Goal: Task Accomplishment & Management: Use online tool/utility

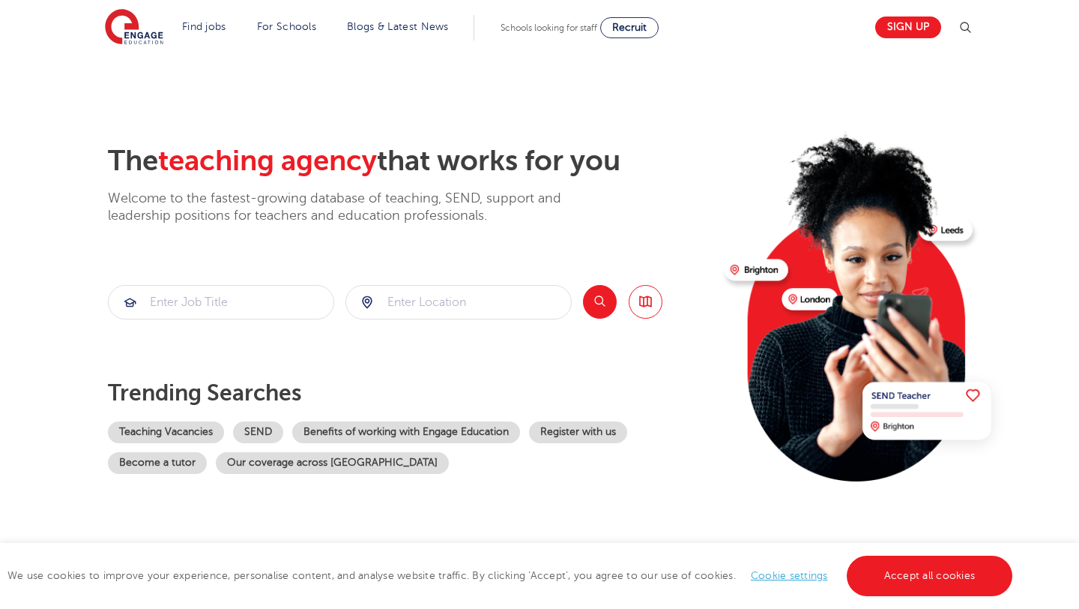
click at [403, 70] on section "The teaching agency that works for you Welcome to the fastest-growing database …" at bounding box center [539, 301] width 1079 height 495
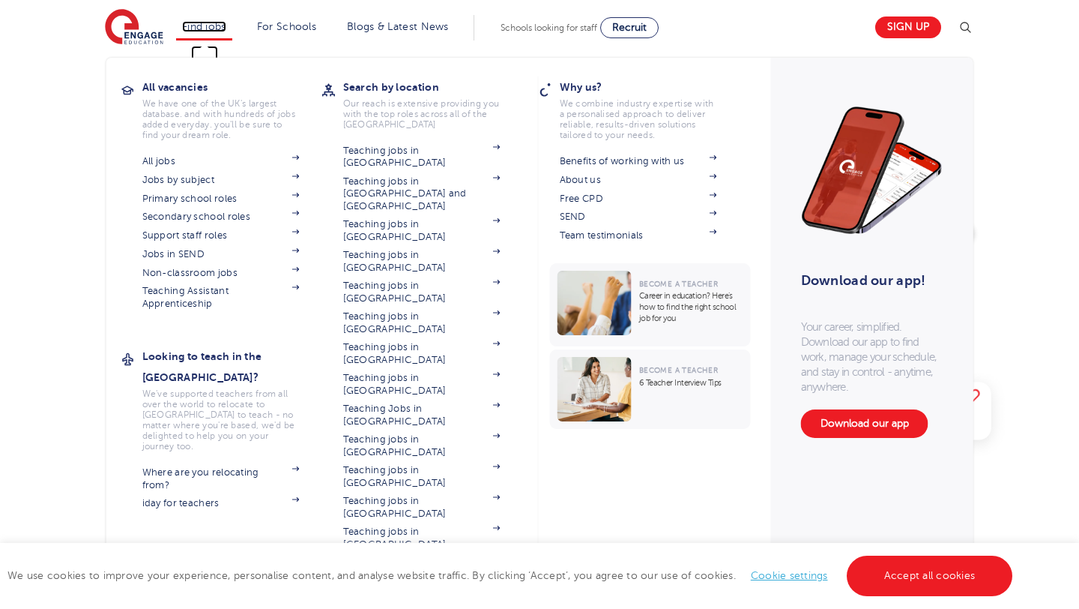
click at [220, 27] on link "Find jobs" at bounding box center [204, 26] width 44 height 11
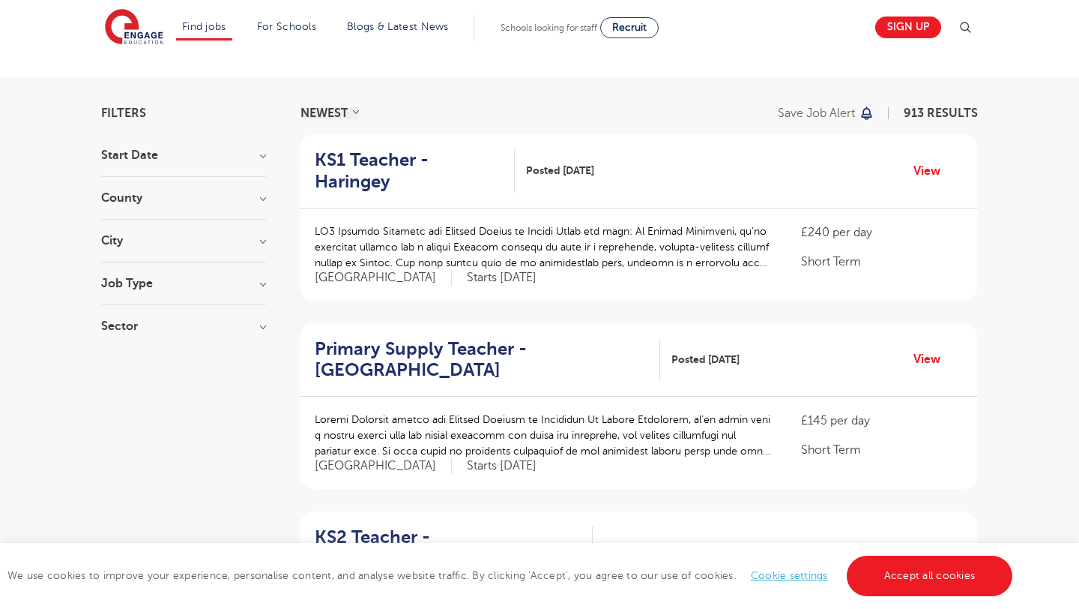
scroll to position [73, 0]
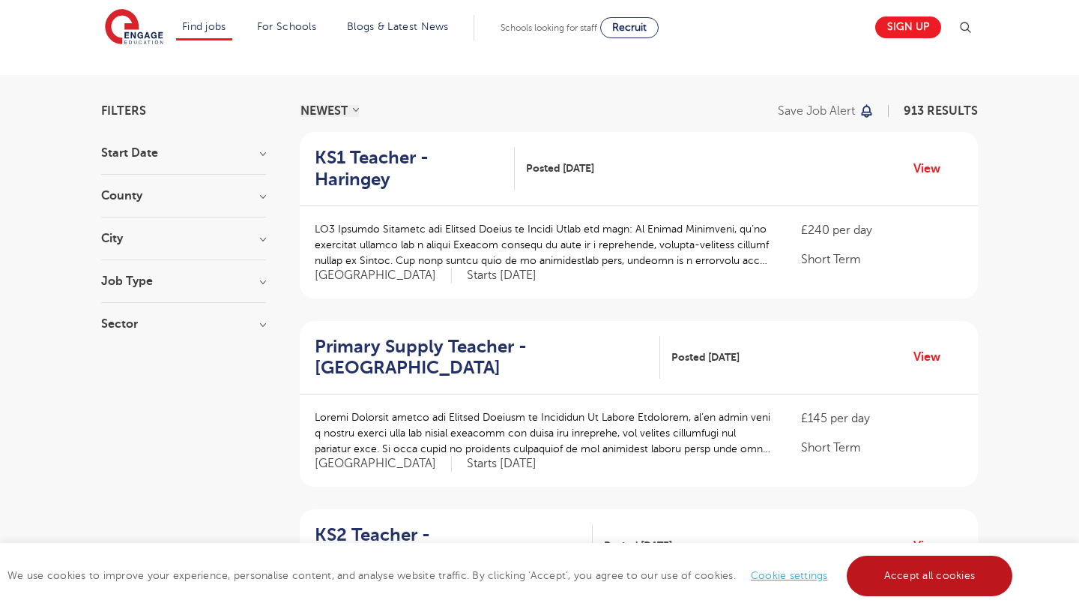
click at [918, 588] on link "Accept all cookies" at bounding box center [930, 575] width 166 height 40
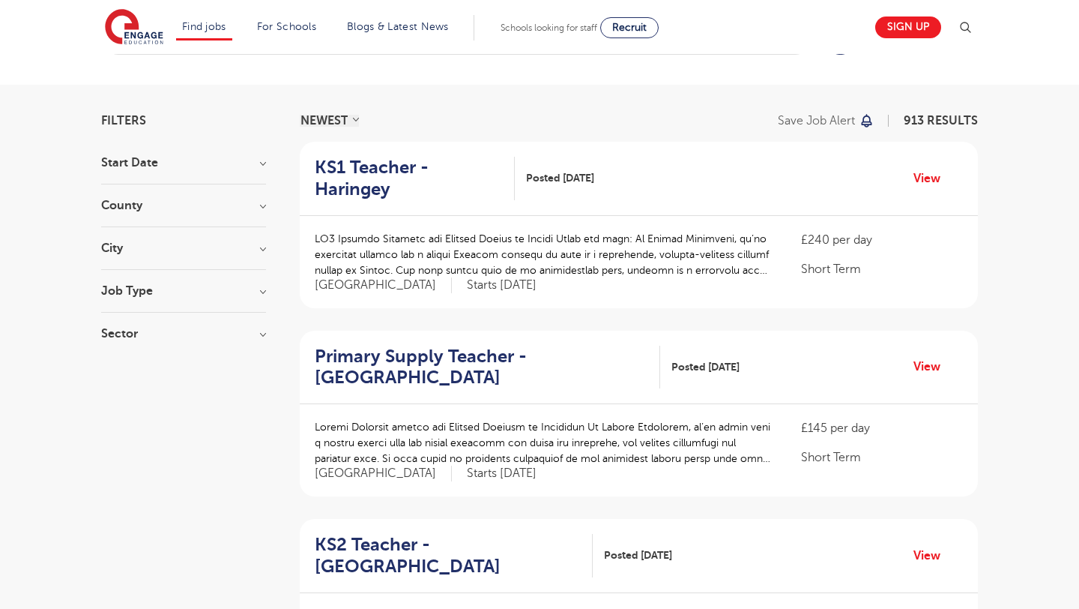
scroll to position [0, 0]
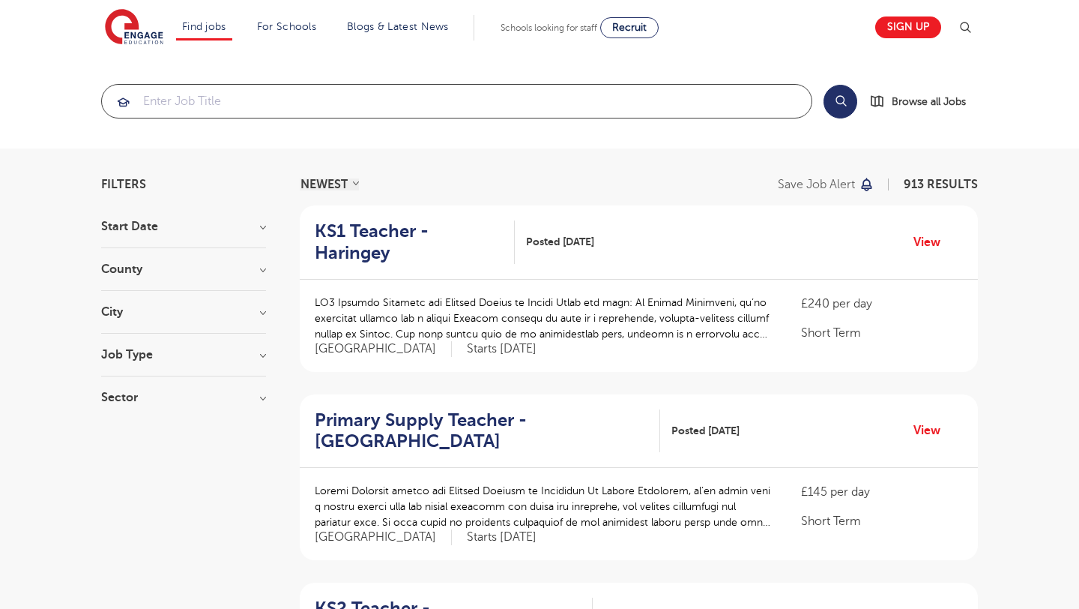
click at [577, 97] on input "search" at bounding box center [457, 101] width 710 height 33
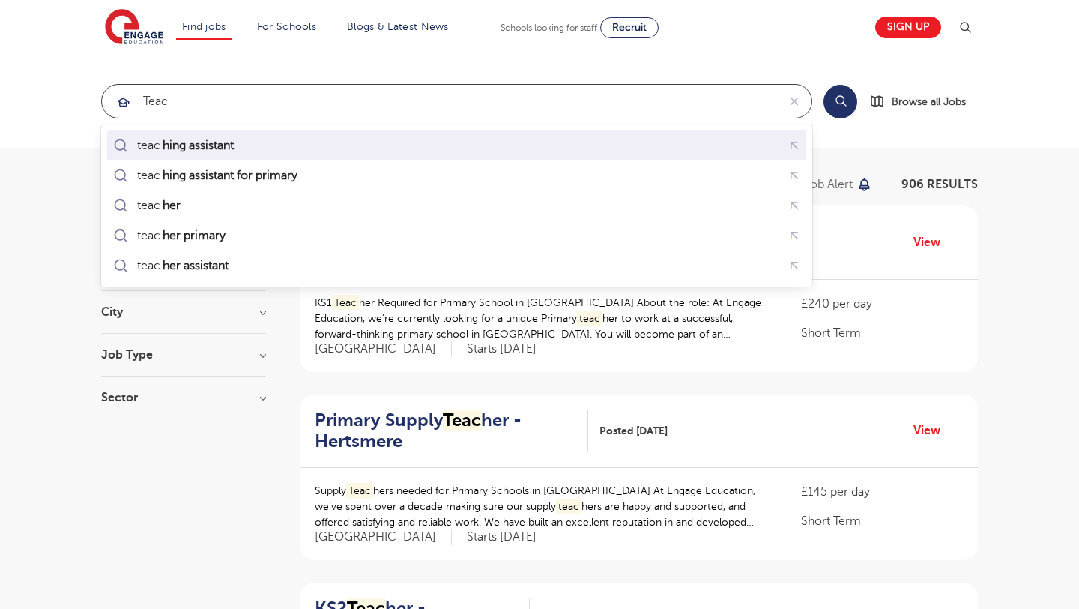
click at [379, 151] on div "teac hing assistant" at bounding box center [456, 145] width 693 height 23
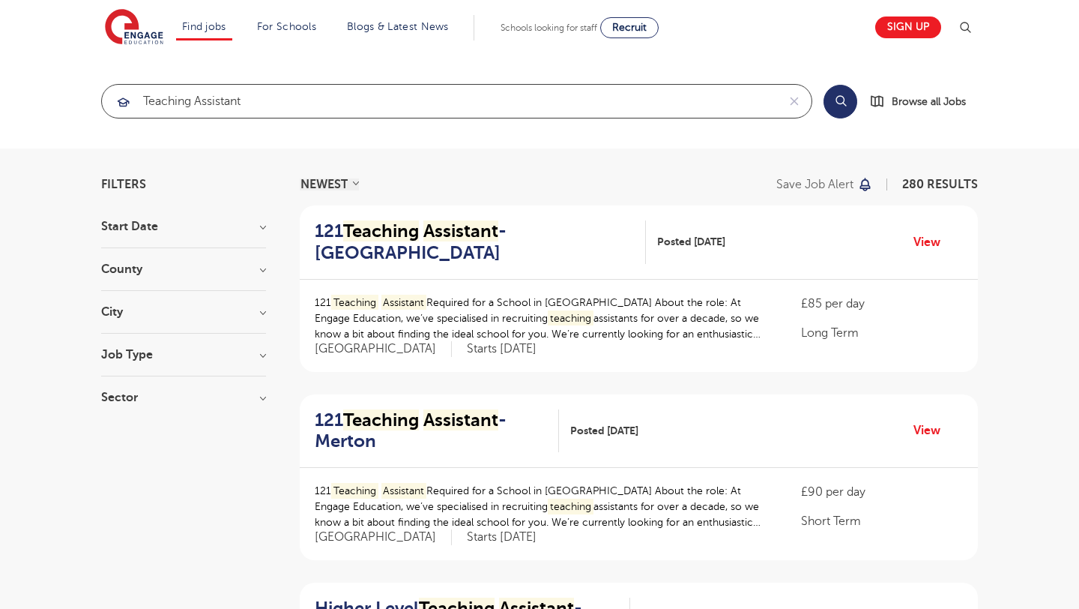
type input "teaching assistant"
click button "Submit" at bounding box center [0, 0] width 0 height 0
click at [841, 101] on button "Search" at bounding box center [841, 102] width 34 height 34
click at [200, 264] on h3 "County" at bounding box center [183, 269] width 165 height 12
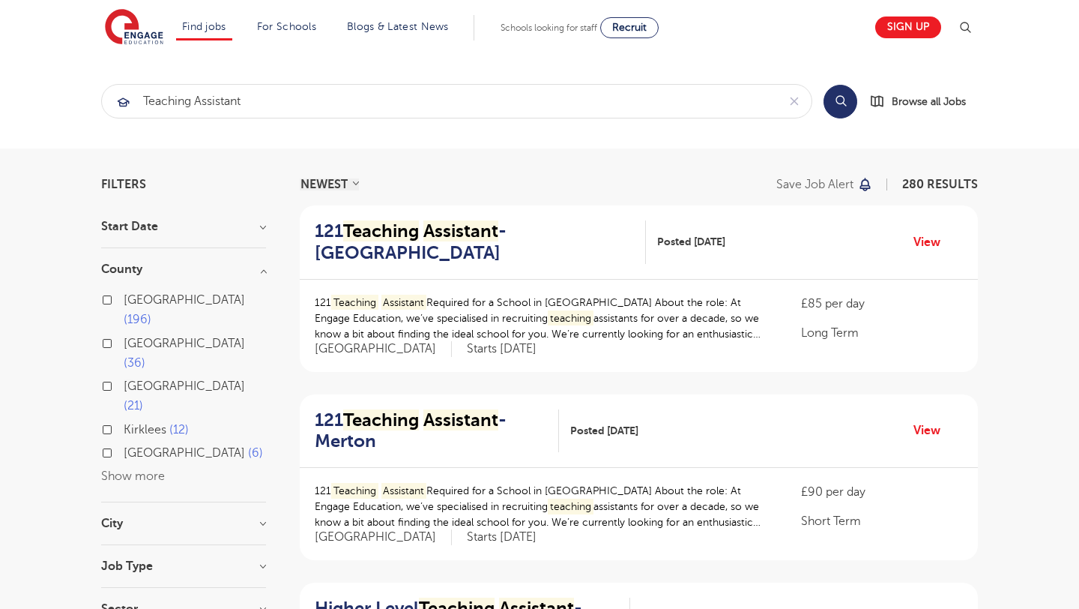
click at [154, 446] on span "West Sussex" at bounding box center [184, 452] width 121 height 13
click at [133, 446] on input "West Sussex 6" at bounding box center [129, 451] width 10 height 10
checkbox input "true"
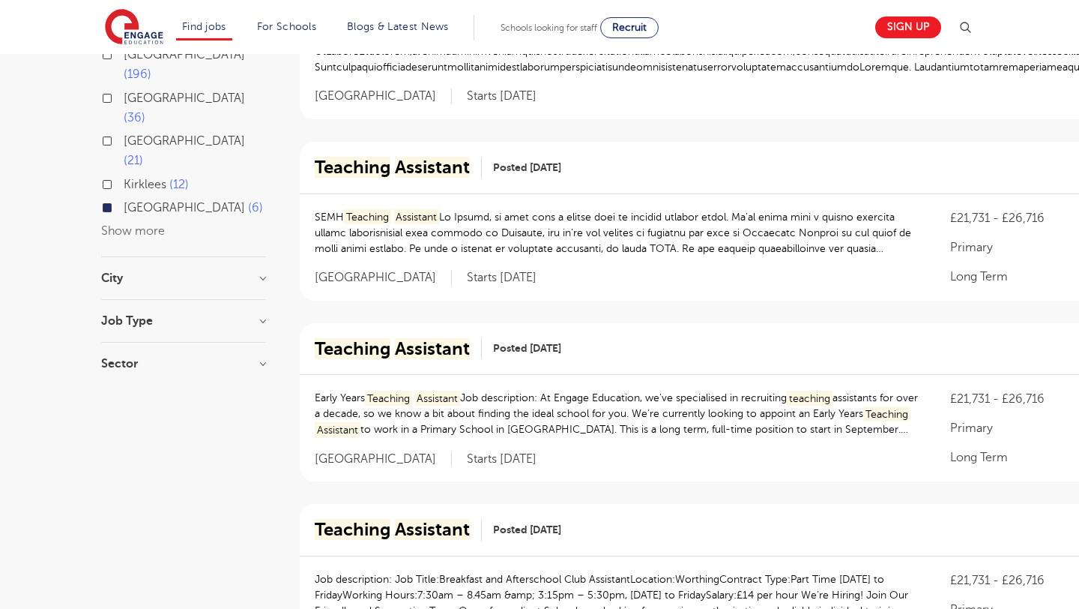
scroll to position [247, 0]
click at [240, 313] on h3 "Job Type" at bounding box center [183, 319] width 165 height 12
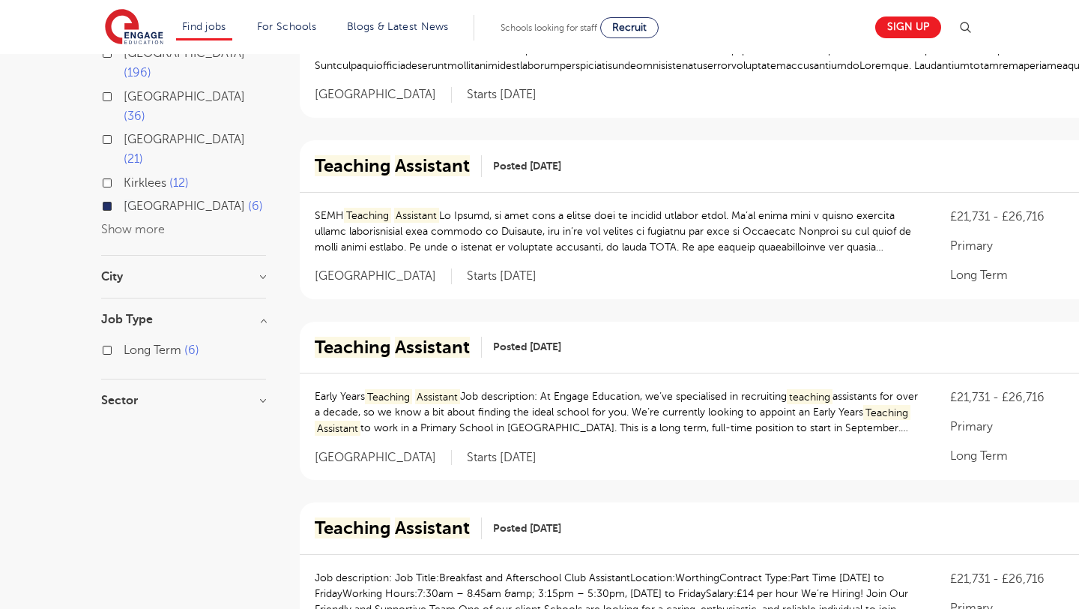
click at [253, 271] on div "City Worthing 4 Adur 1 Show more" at bounding box center [183, 285] width 165 height 28
click at [271, 223] on div "Filters Start Date September 6 Show more County London 196 Hertfordshire 36 Lee…" at bounding box center [540, 551] width 900 height 1238
click at [262, 271] on h3 "City" at bounding box center [183, 277] width 165 height 12
click at [145, 421] on label "Long Term 6" at bounding box center [162, 430] width 76 height 19
click at [133, 424] on input "Long Term 6" at bounding box center [129, 429] width 10 height 10
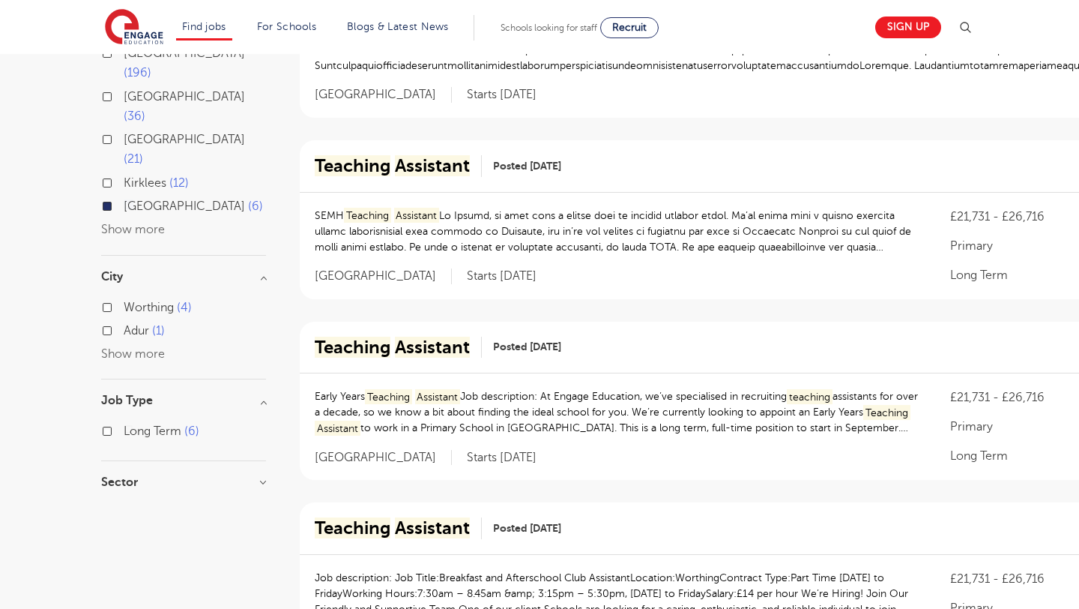
checkbox input "true"
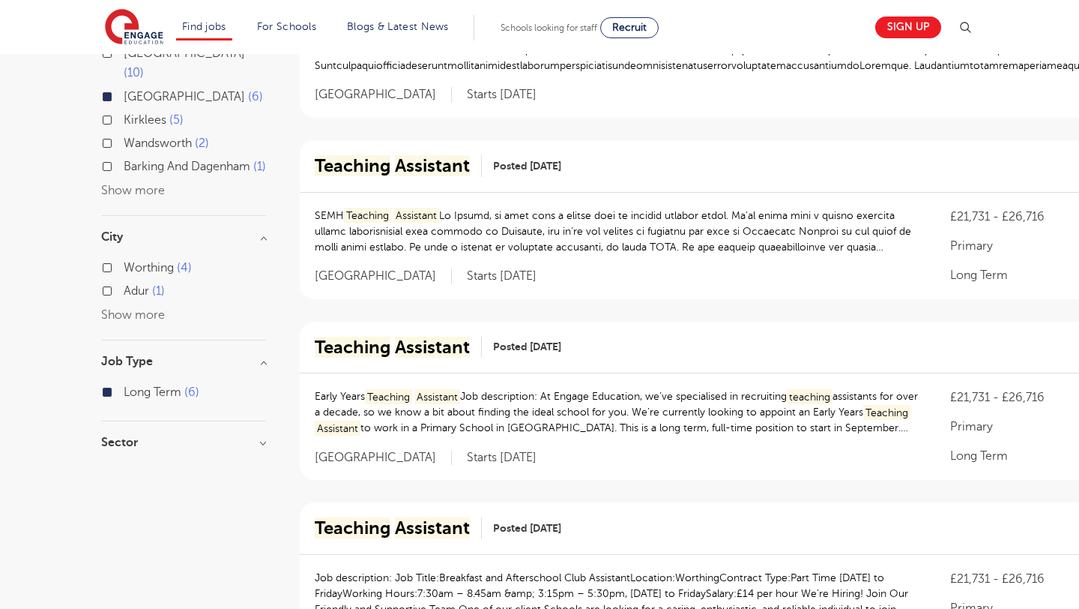
click at [181, 458] on div "Sector Primary 6 Show more" at bounding box center [183, 449] width 165 height 27
click at [187, 450] on div "Sector Primary 6 Show more" at bounding box center [183, 449] width 165 height 27
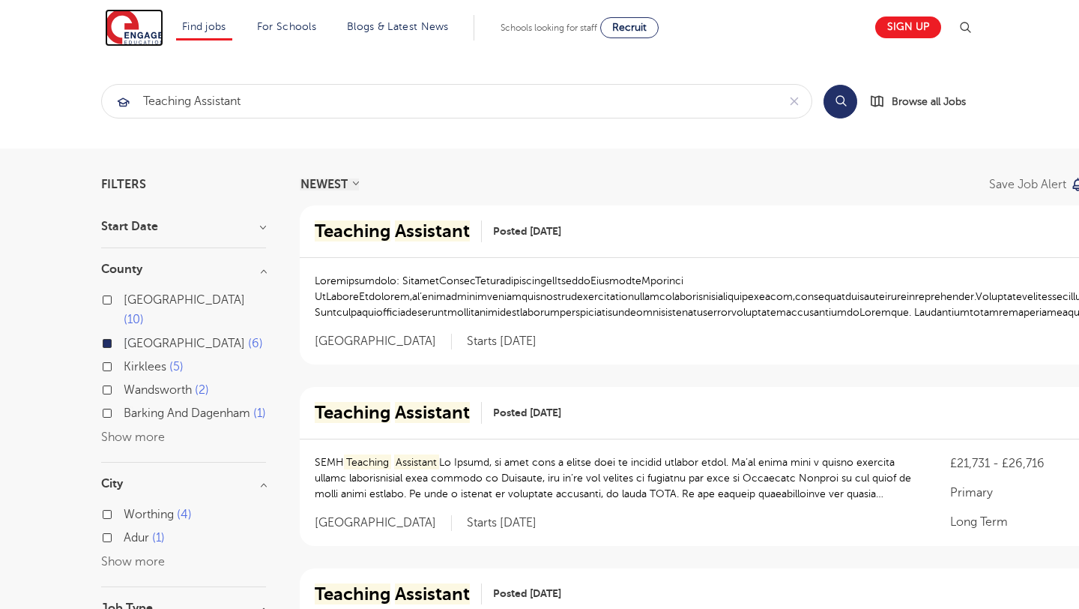
click at [141, 29] on img at bounding box center [134, 27] width 58 height 37
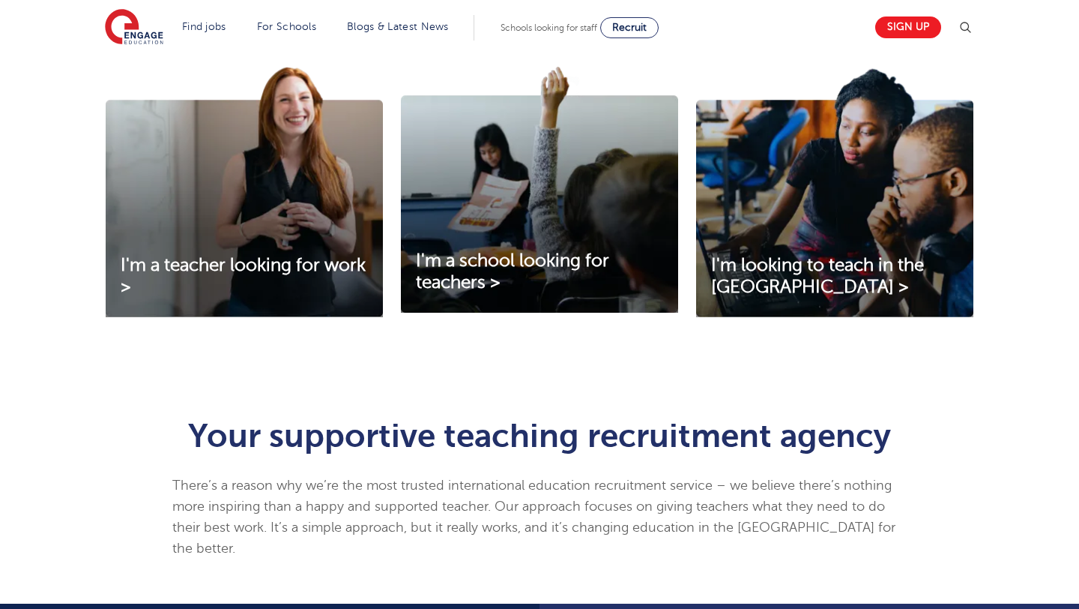
scroll to position [518, 0]
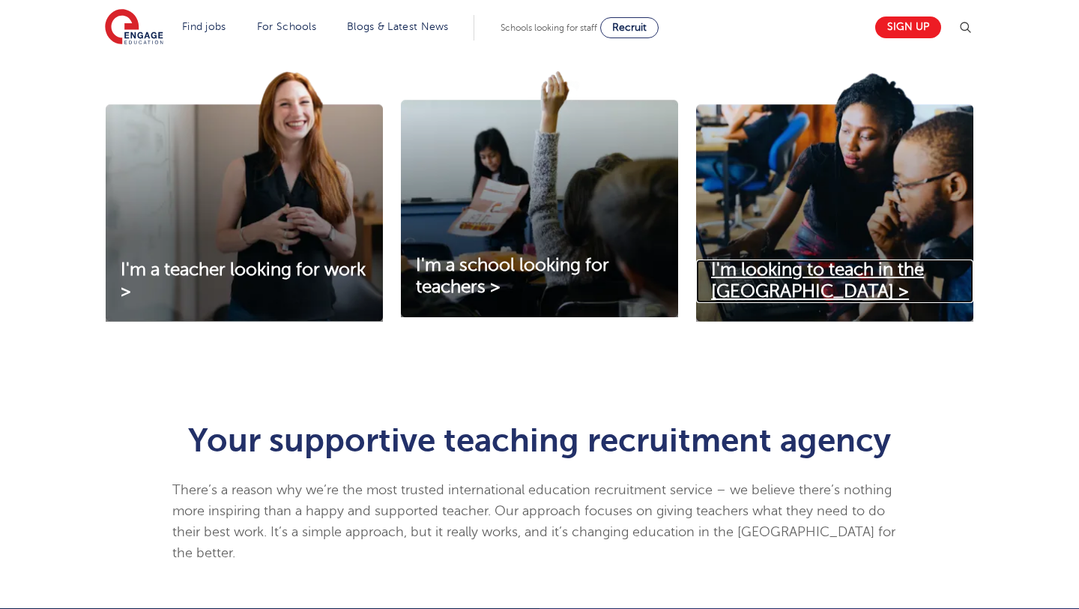
click at [812, 274] on span "I'm looking to teach in the [GEOGRAPHIC_DATA] >" at bounding box center [817, 280] width 213 height 42
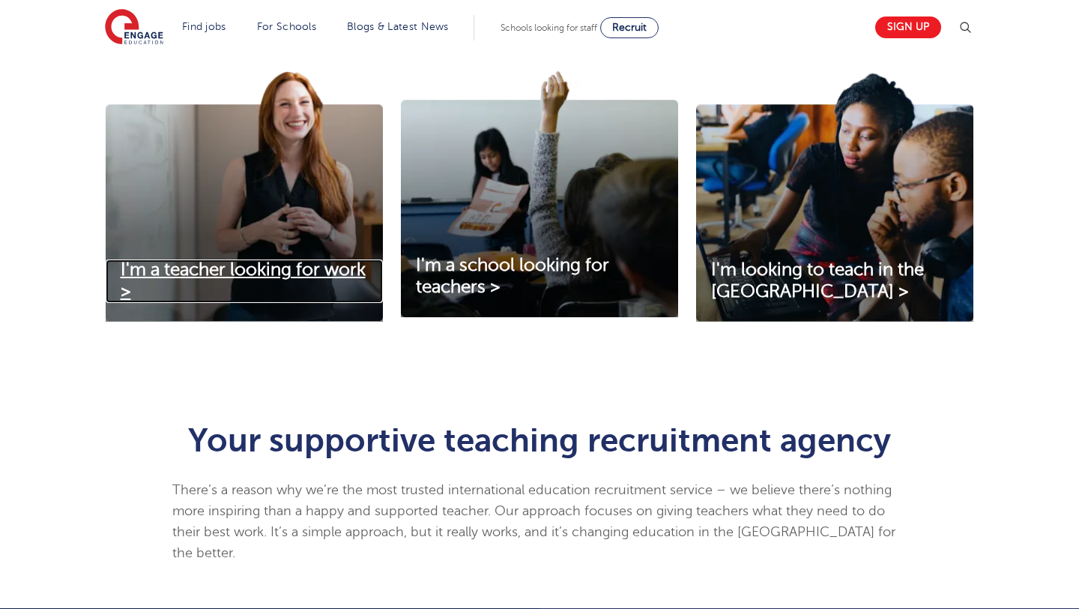
click at [195, 276] on span "I'm a teacher looking for work >" at bounding box center [243, 280] width 245 height 42
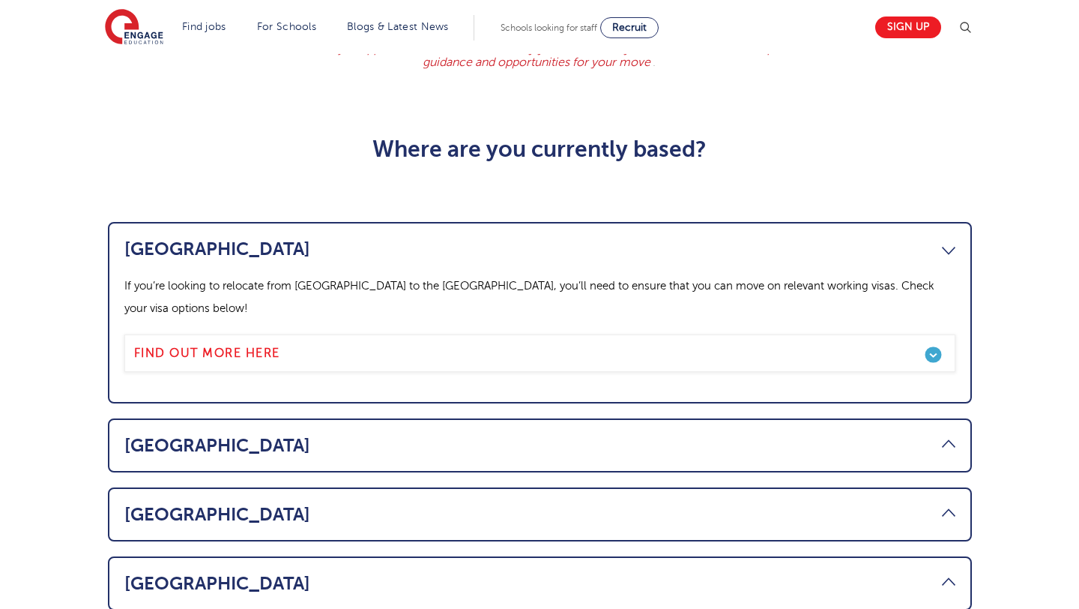
scroll to position [691, 0]
